Goal: Transaction & Acquisition: Book appointment/travel/reservation

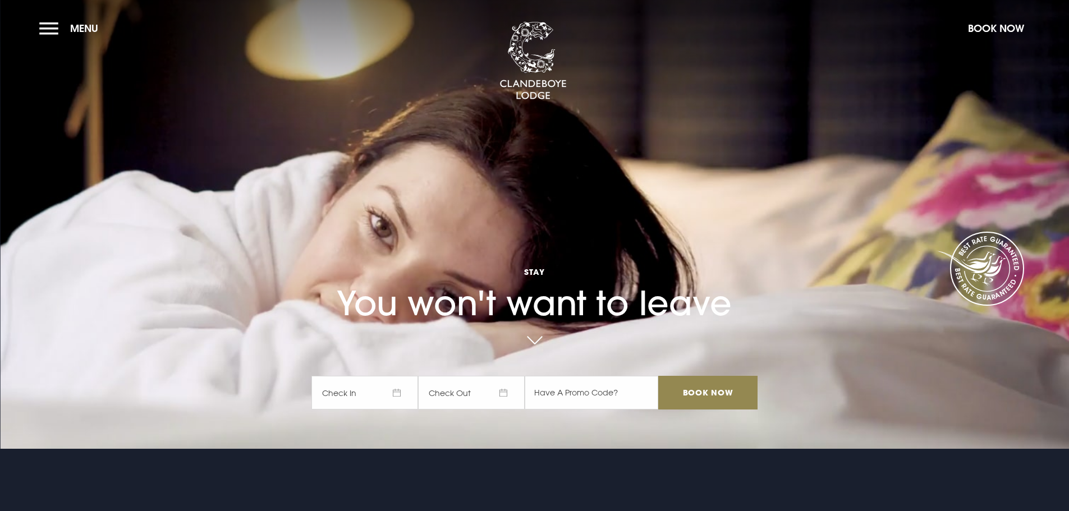
click at [336, 394] on span "Check In" at bounding box center [364, 393] width 107 height 34
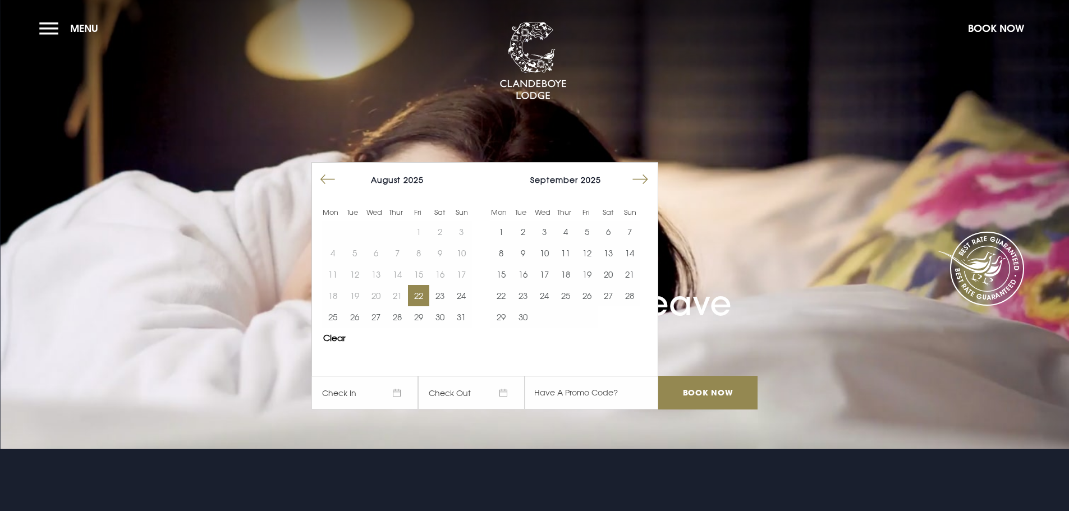
click at [418, 301] on button "22" at bounding box center [418, 295] width 21 height 21
click at [440, 298] on button "23" at bounding box center [439, 295] width 21 height 21
click at [687, 394] on input "Book Now" at bounding box center [707, 393] width 99 height 34
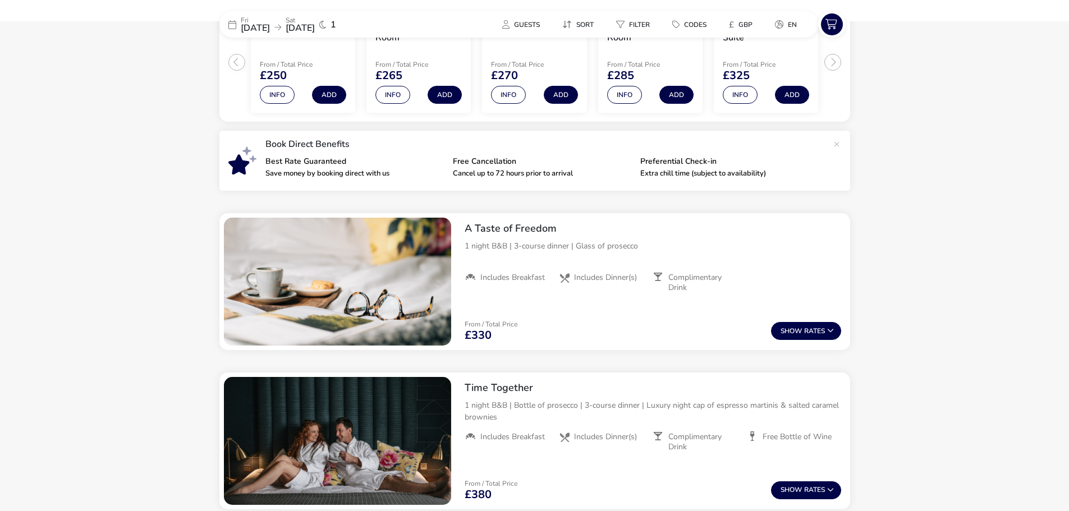
scroll to position [315, 0]
